Goal: Transaction & Acquisition: Subscribe to service/newsletter

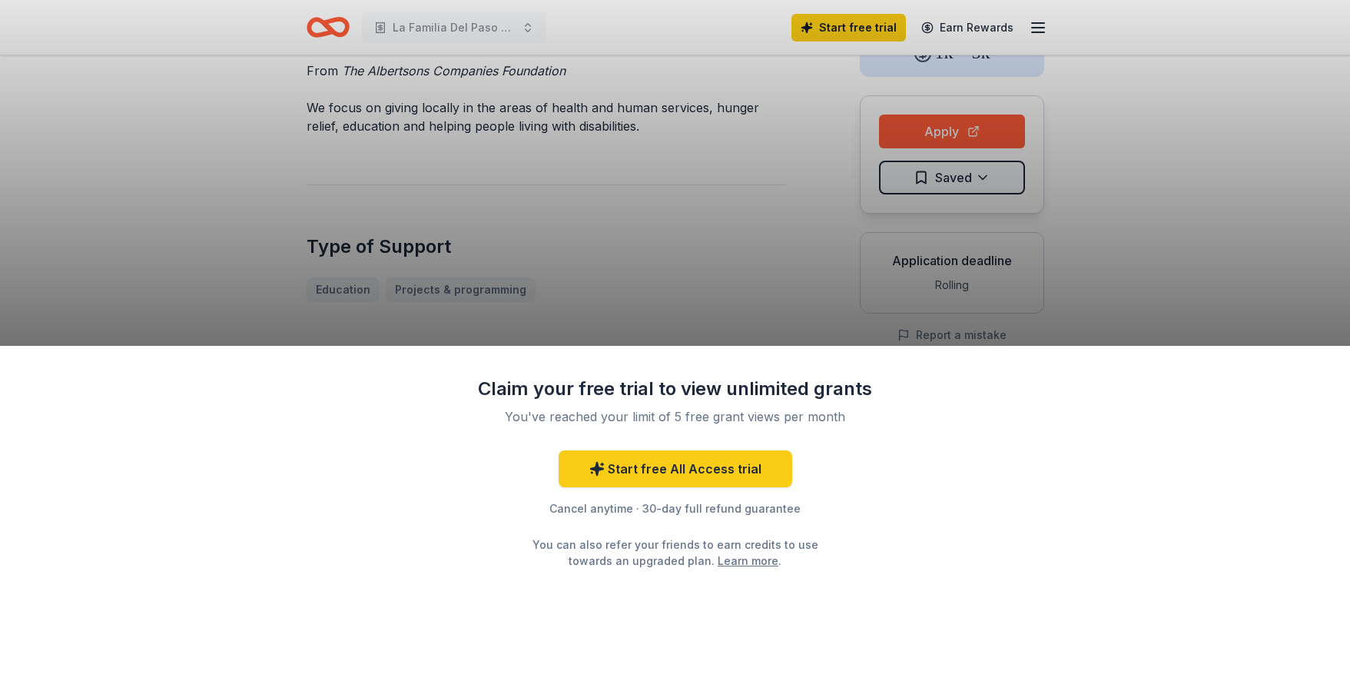
scroll to position [231, 0]
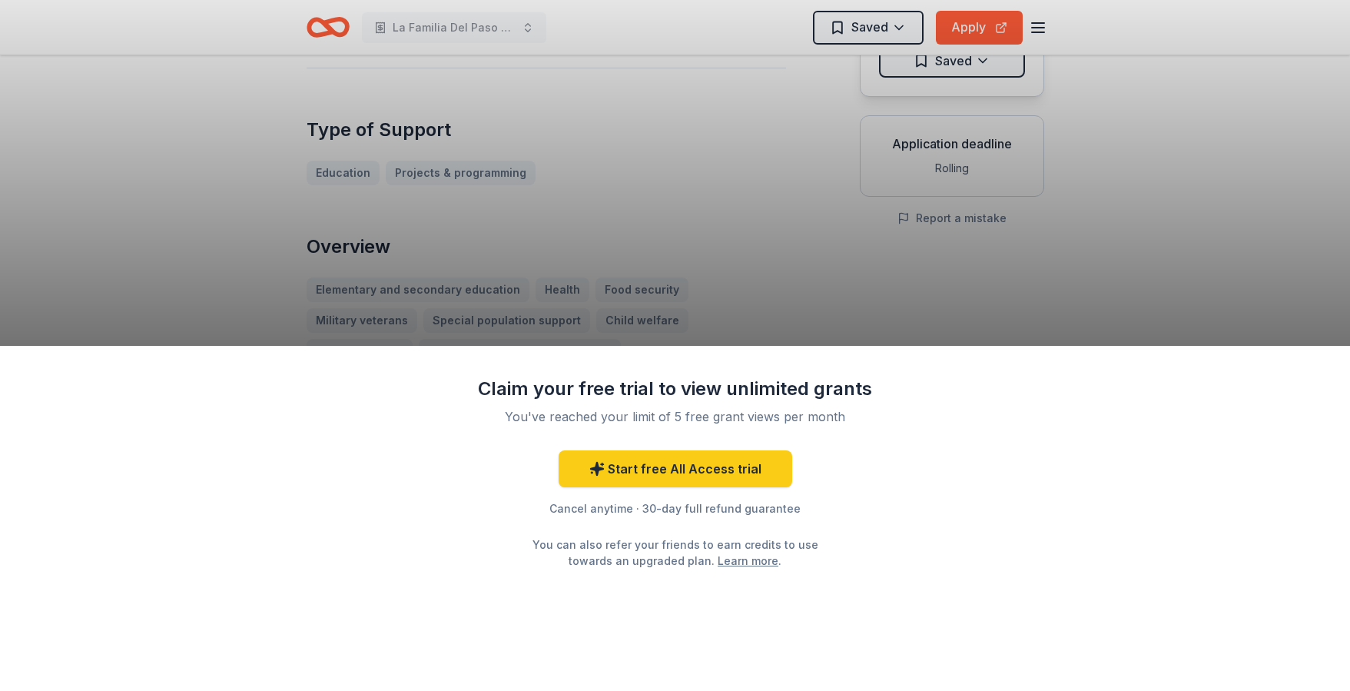
click at [939, 257] on div "Claim your free trial to view unlimited grants You've reached your limit of 5 f…" at bounding box center [675, 345] width 1350 height 691
click at [1037, 24] on div "Claim your free trial to view unlimited grants You've reached your limit of 5 f…" at bounding box center [675, 345] width 1350 height 691
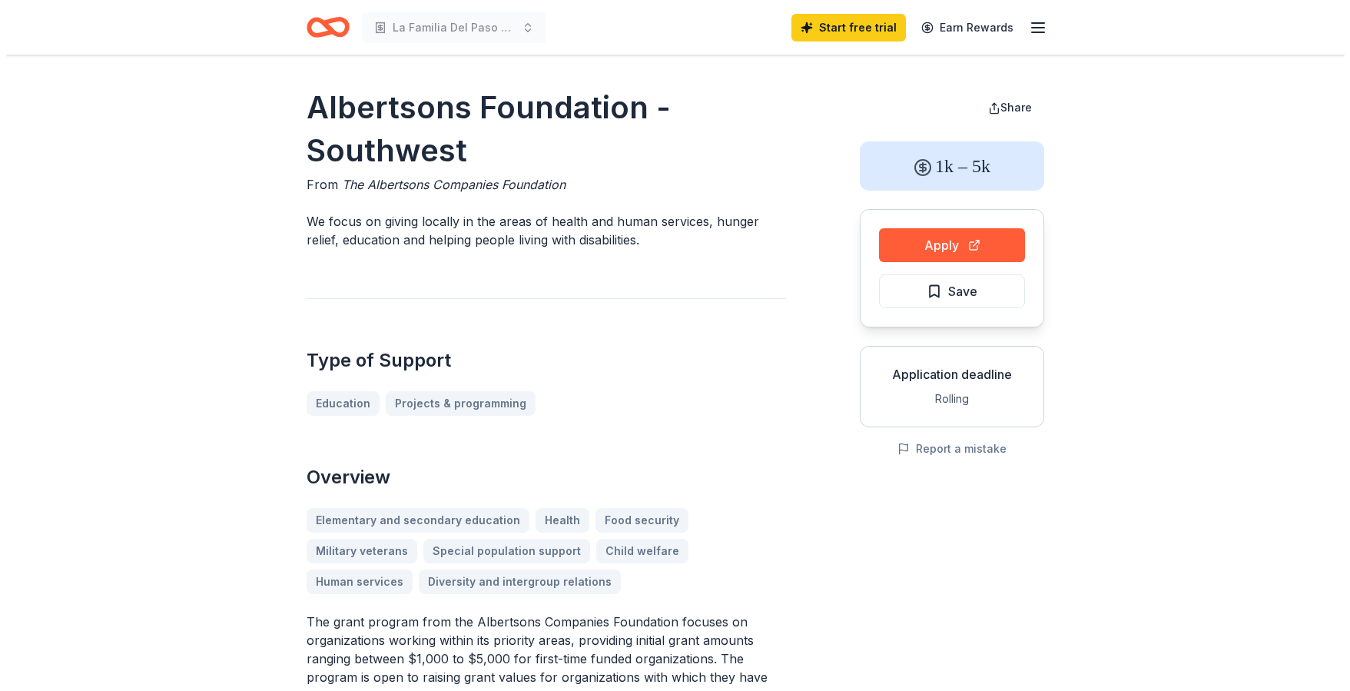
scroll to position [229, 0]
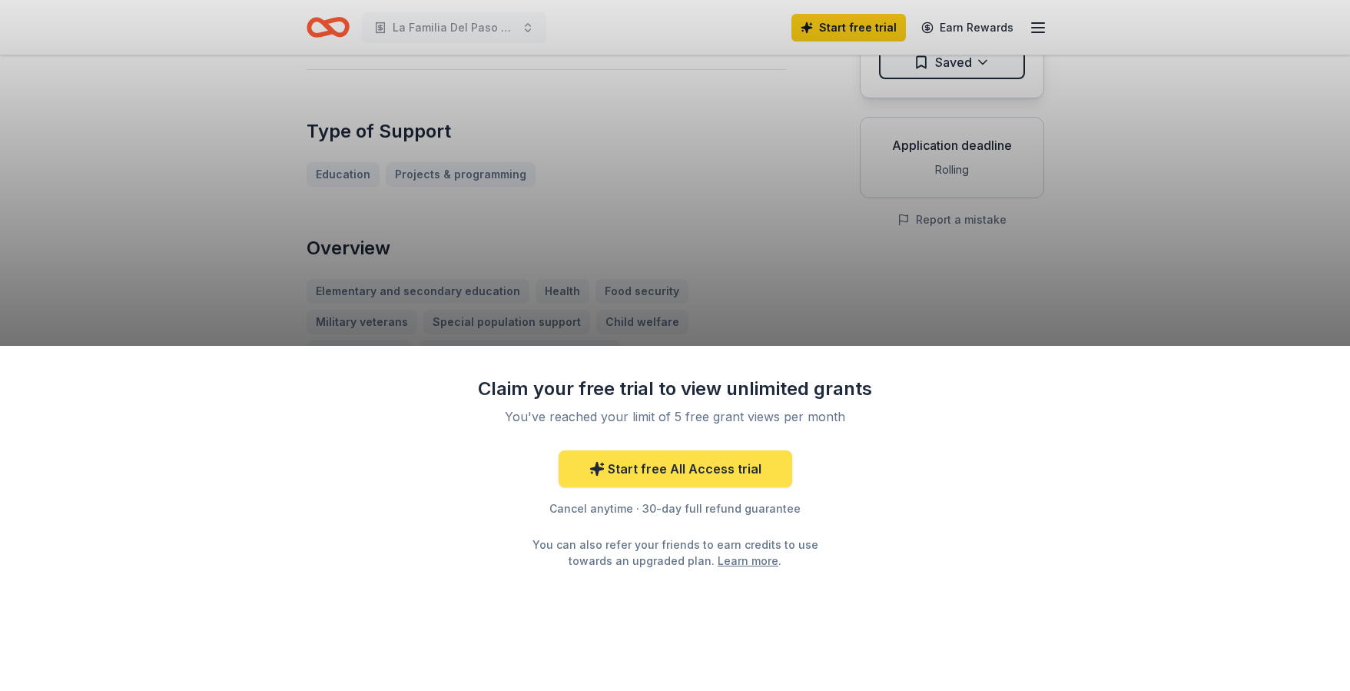
click at [735, 480] on link "Start free All Access trial" at bounding box center [676, 468] width 234 height 37
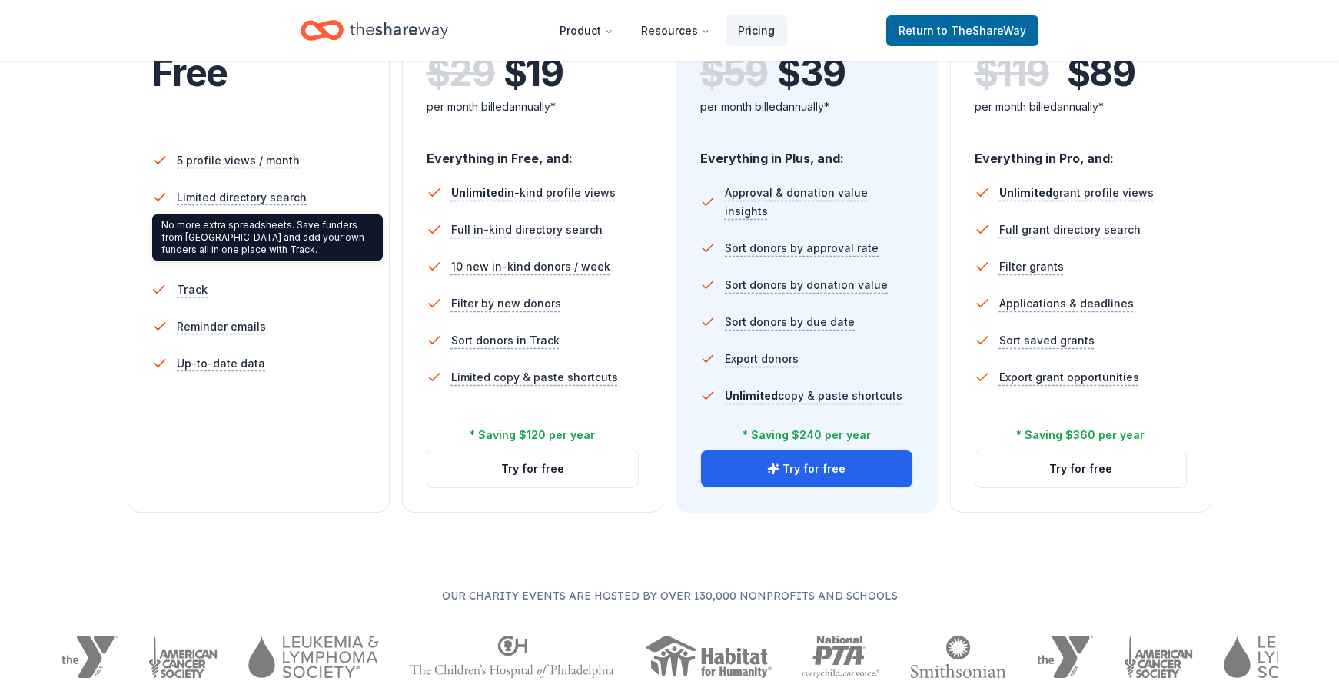
scroll to position [384, 0]
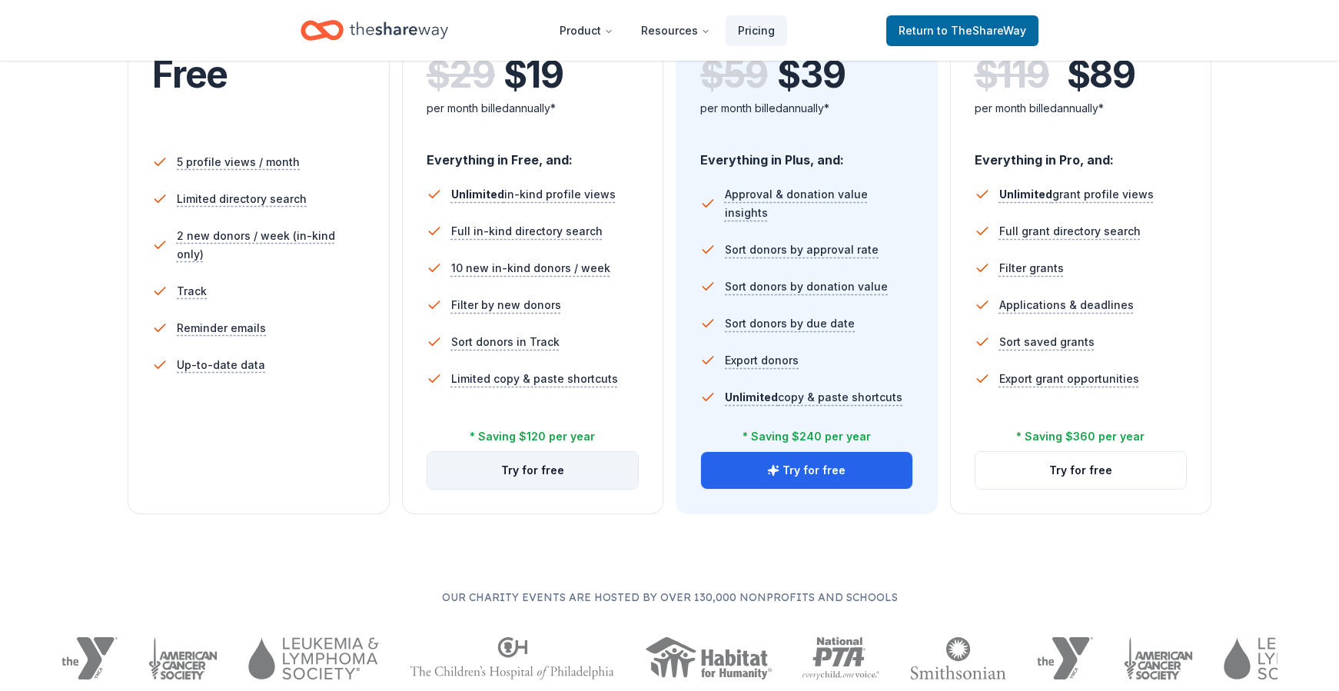
click at [609, 480] on button "Try for free" at bounding box center [532, 470] width 211 height 37
